Goal: Transaction & Acquisition: Purchase product/service

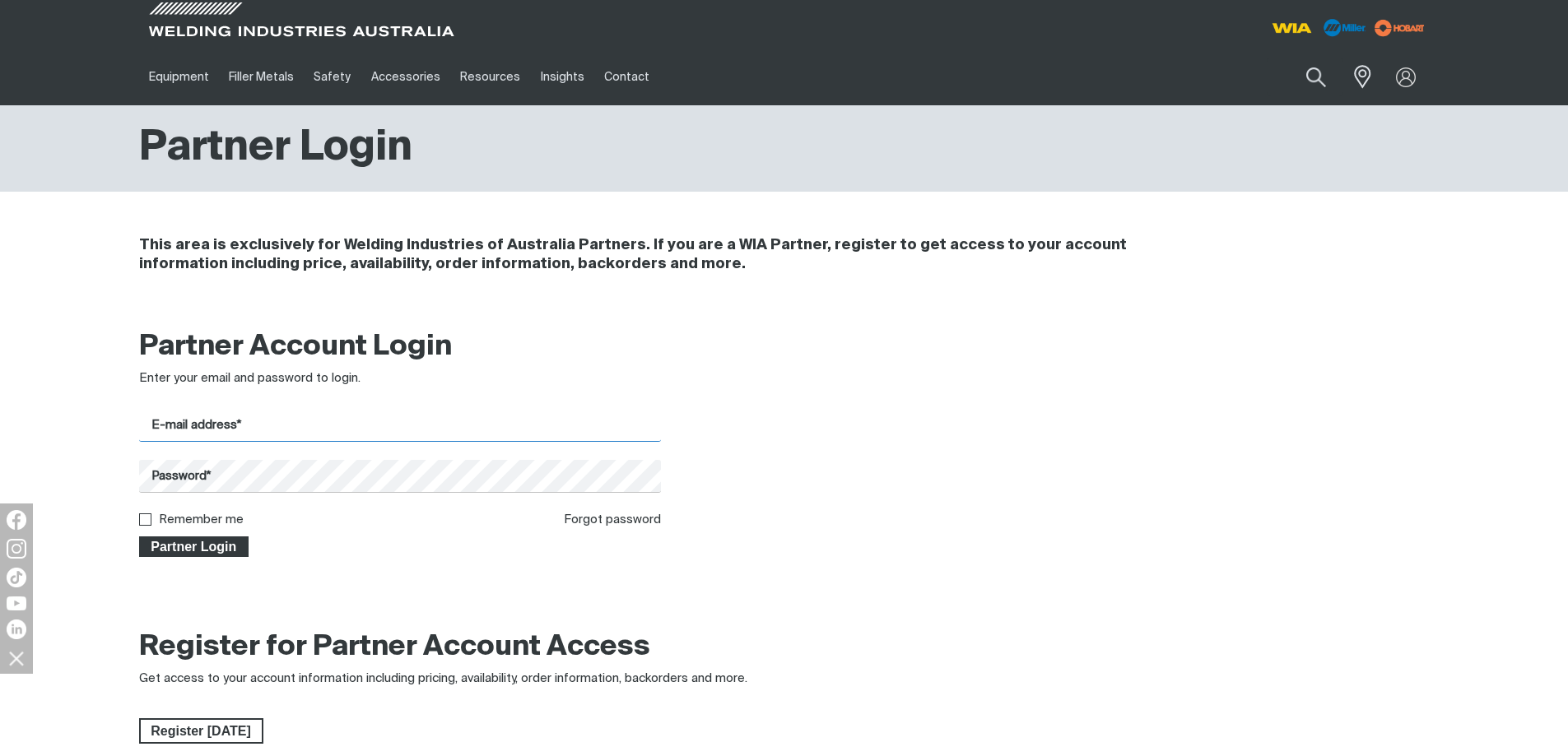
type input "[PERSON_NAME][EMAIL_ADDRESS][PERSON_NAME][DOMAIN_NAME]"
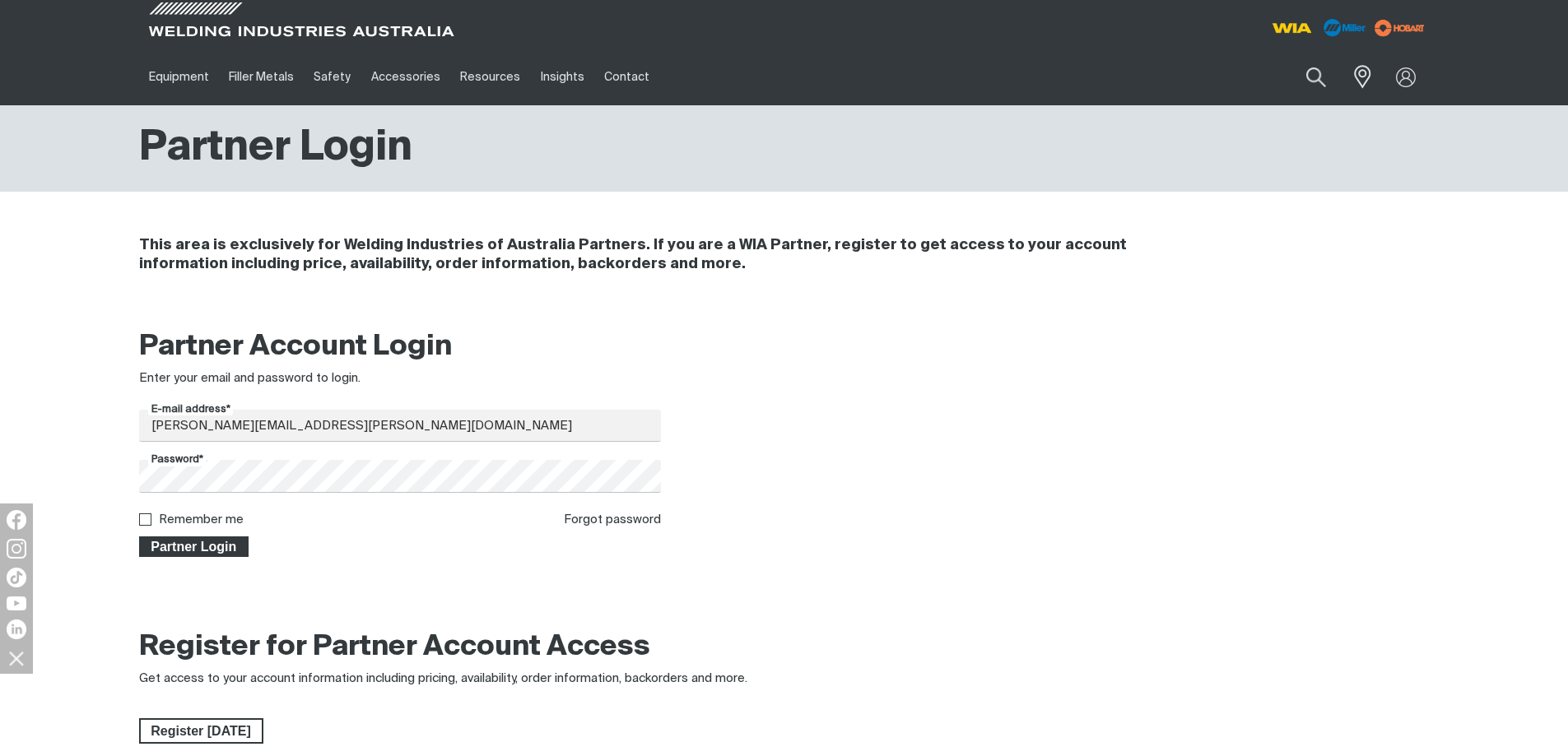
click at [211, 462] on span "Partner Login" at bounding box center [194, 547] width 107 height 21
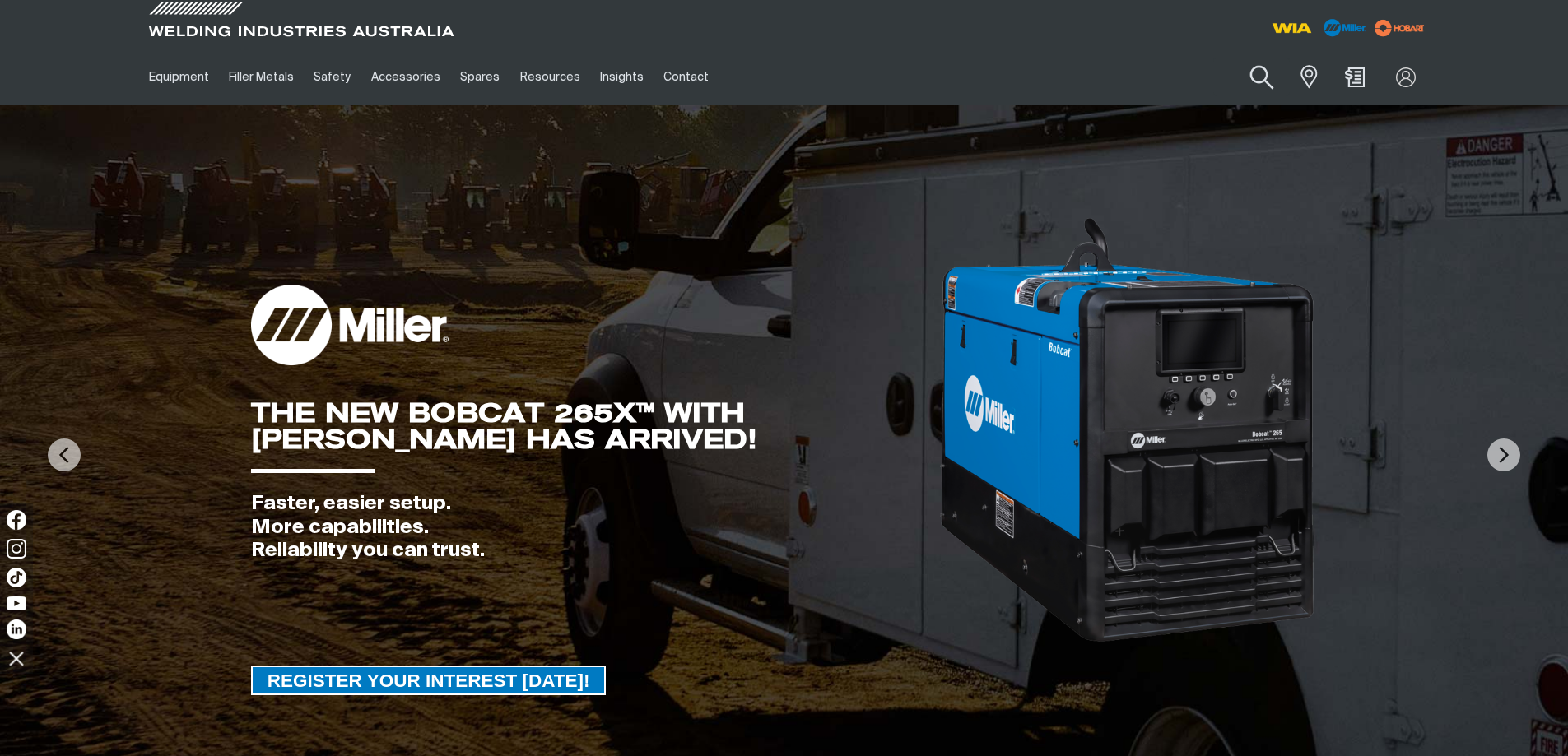
click at [1072, 78] on button "Search products" at bounding box center [1262, 77] width 67 height 47
click at [1072, 70] on input "Search" at bounding box center [1162, 77] width 254 height 37
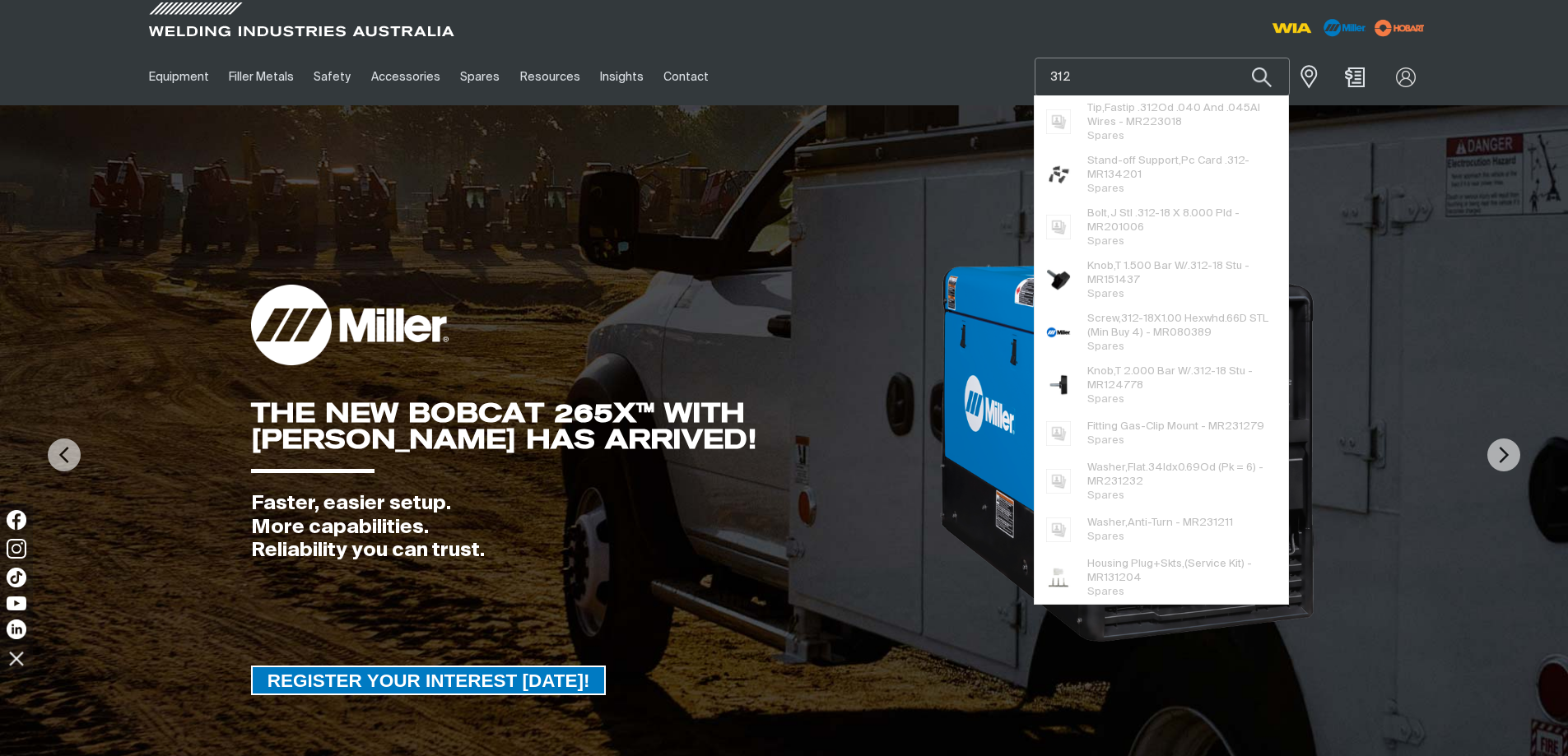
type input "312"
click at [1072, 58] on button "Search products" at bounding box center [1262, 77] width 56 height 39
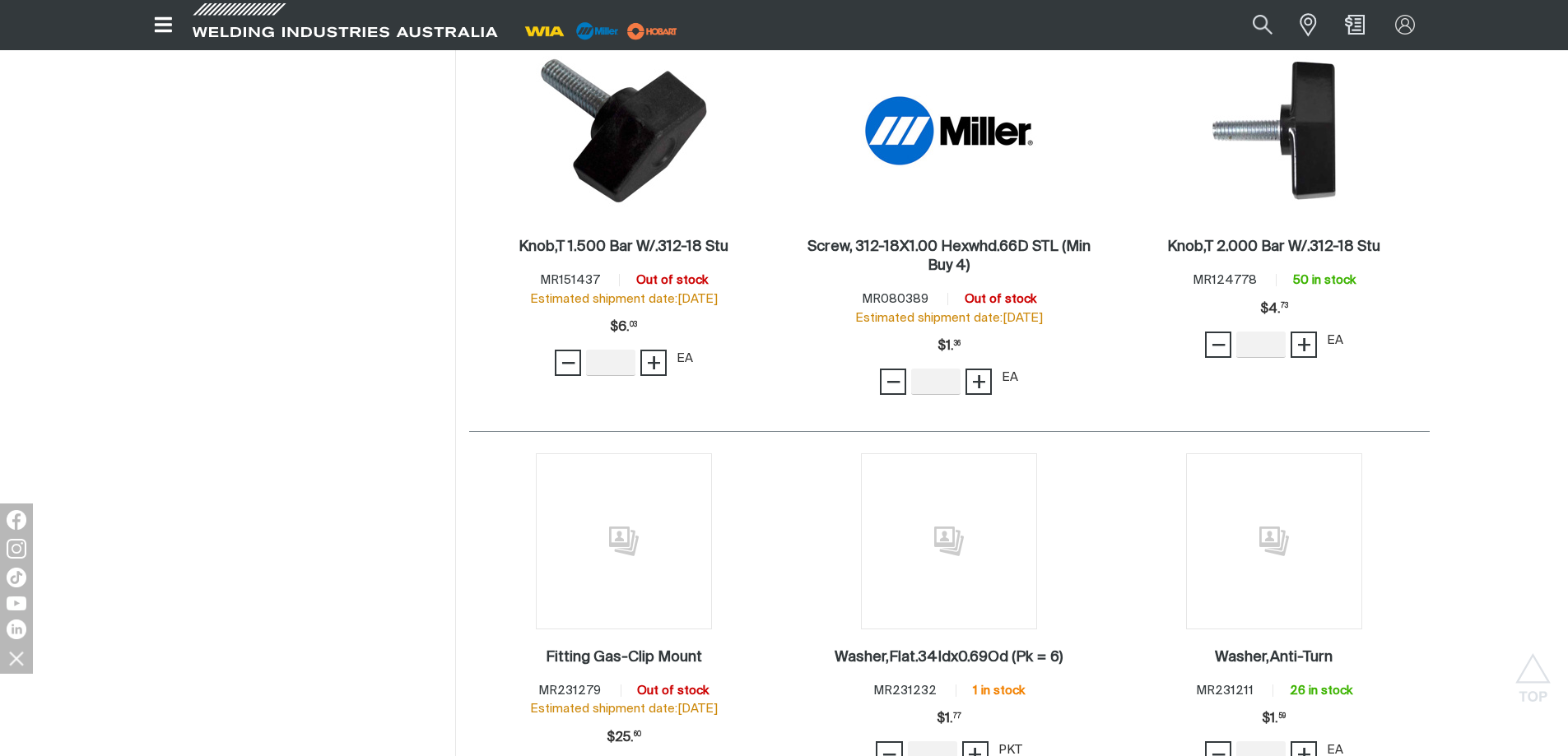
scroll to position [823, 0]
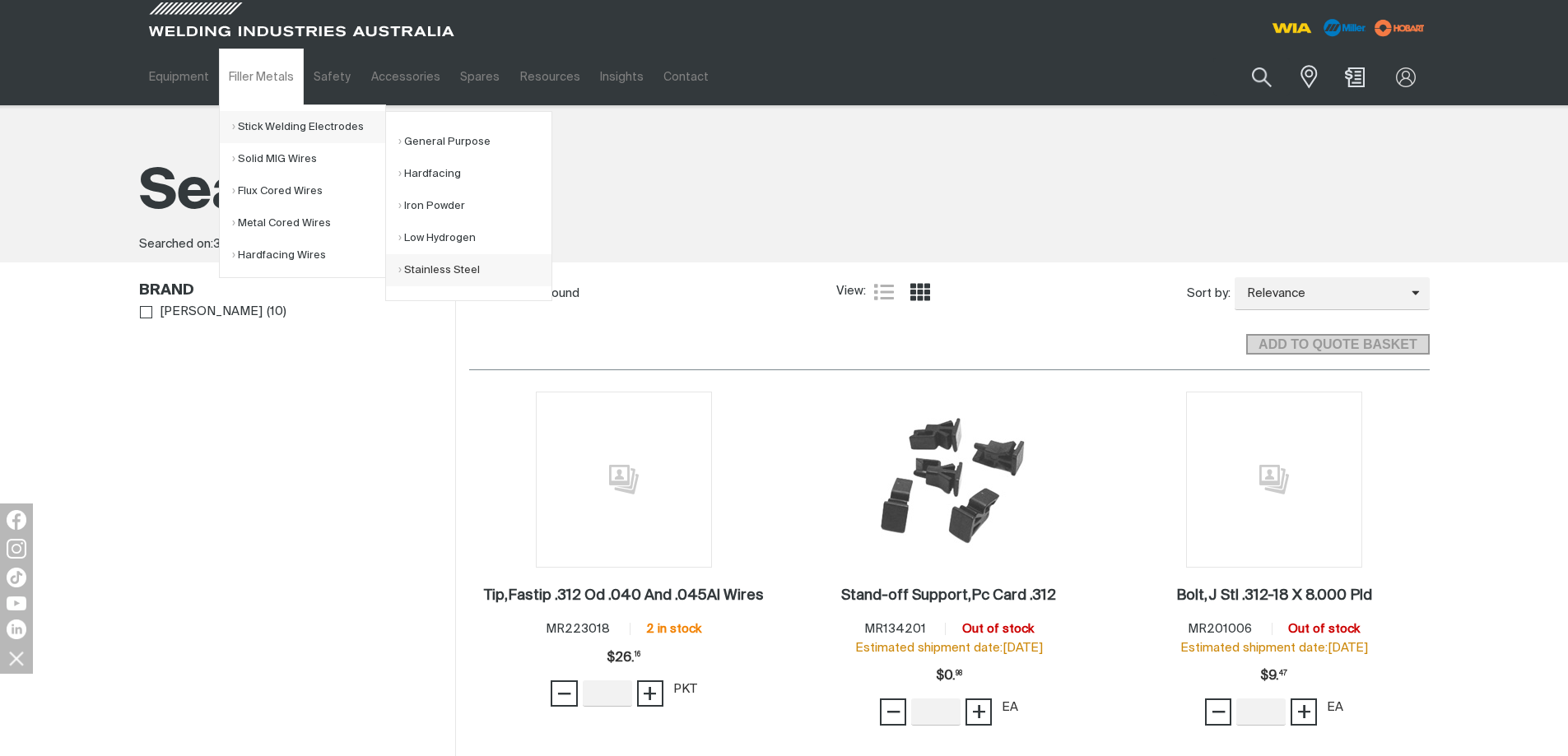
click at [422, 273] on link "Stainless Steel" at bounding box center [475, 270] width 153 height 32
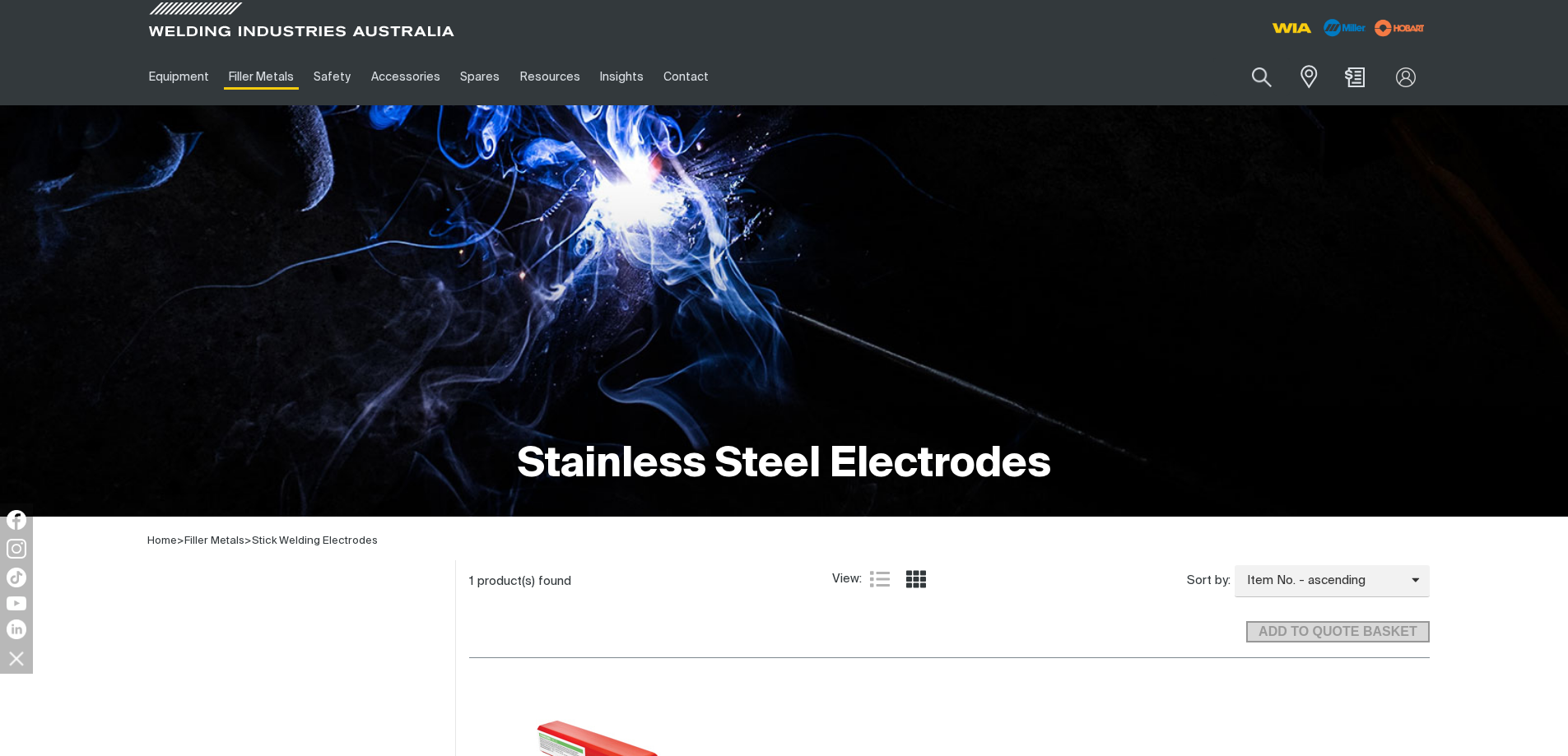
scroll to position [493, 0]
click at [1253, 76] on button "Search products" at bounding box center [1262, 77] width 67 height 47
click at [1162, 79] on input "Search" at bounding box center [1162, 77] width 254 height 37
click at [1234, 58] on button "Search products" at bounding box center [1262, 77] width 56 height 39
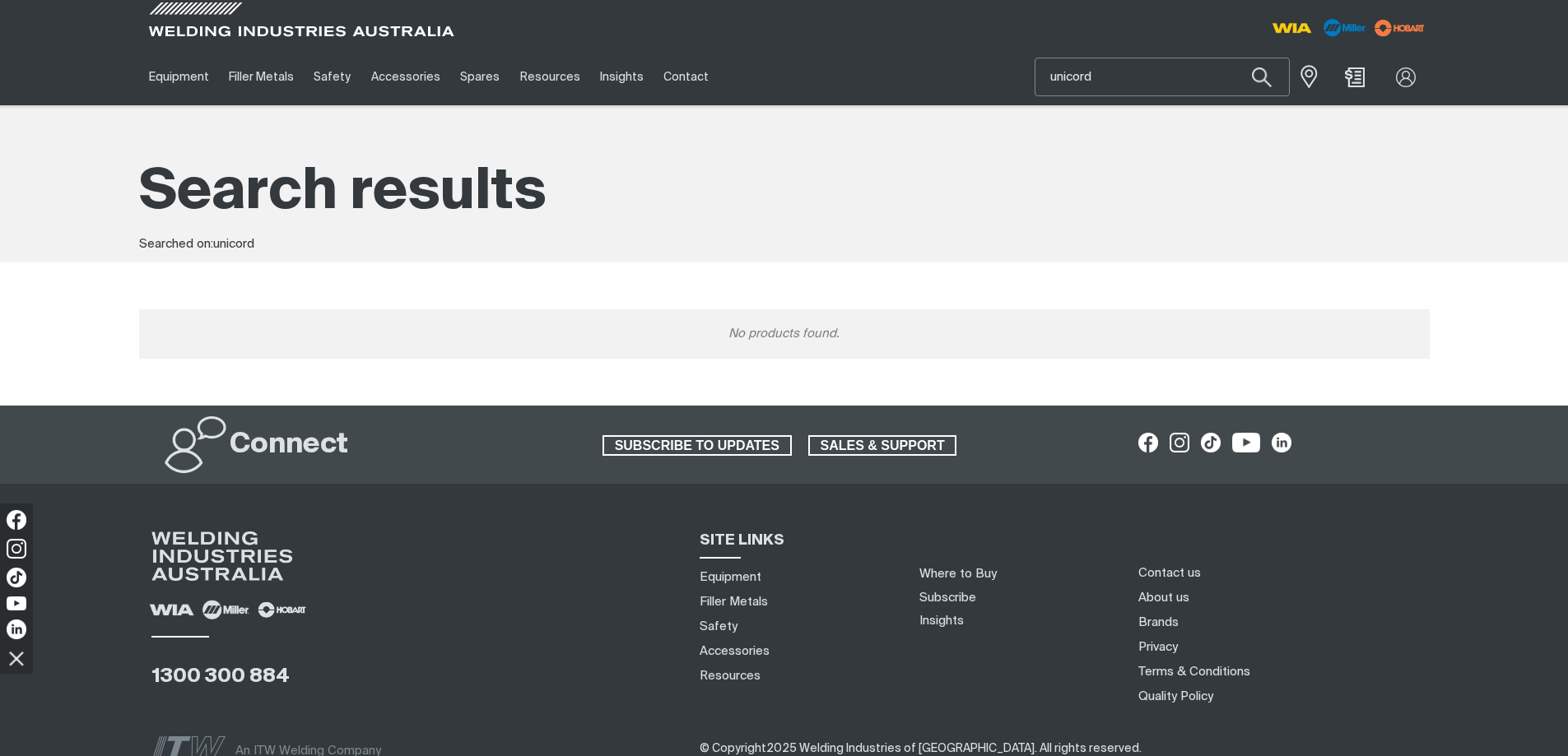
click at [1149, 76] on input "unicord" at bounding box center [1162, 77] width 254 height 37
type input "31232"
